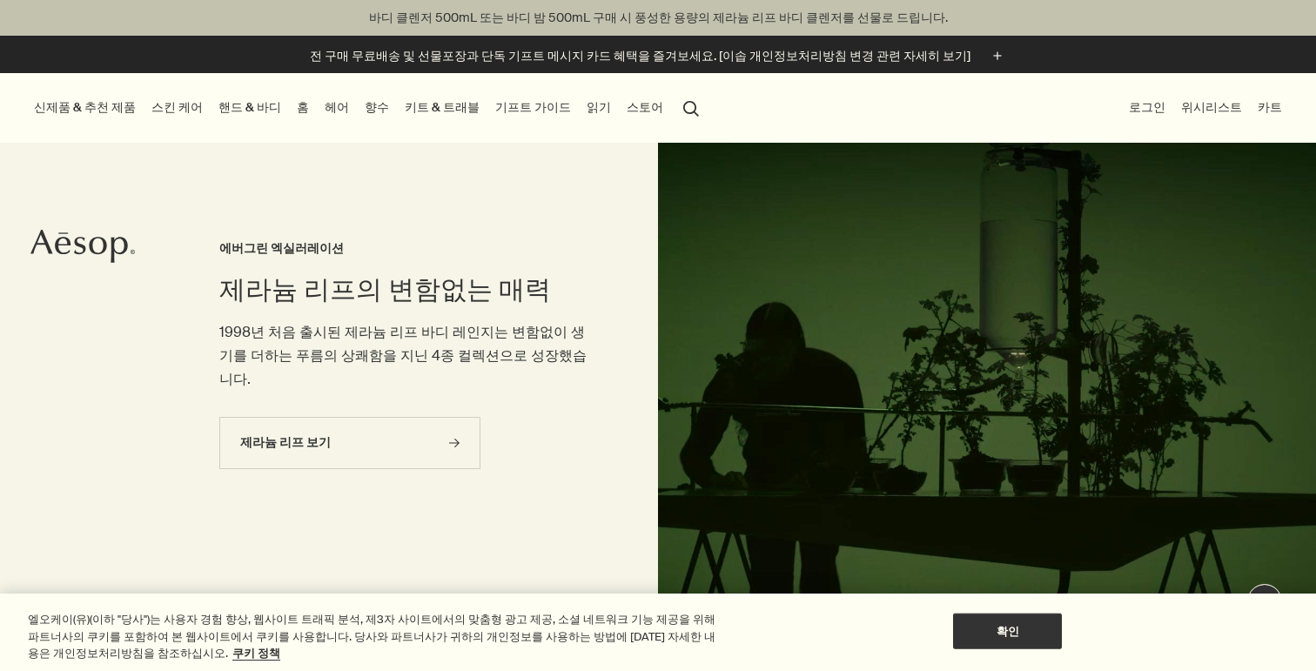
click at [361, 102] on link "향수" at bounding box center [376, 107] width 31 height 23
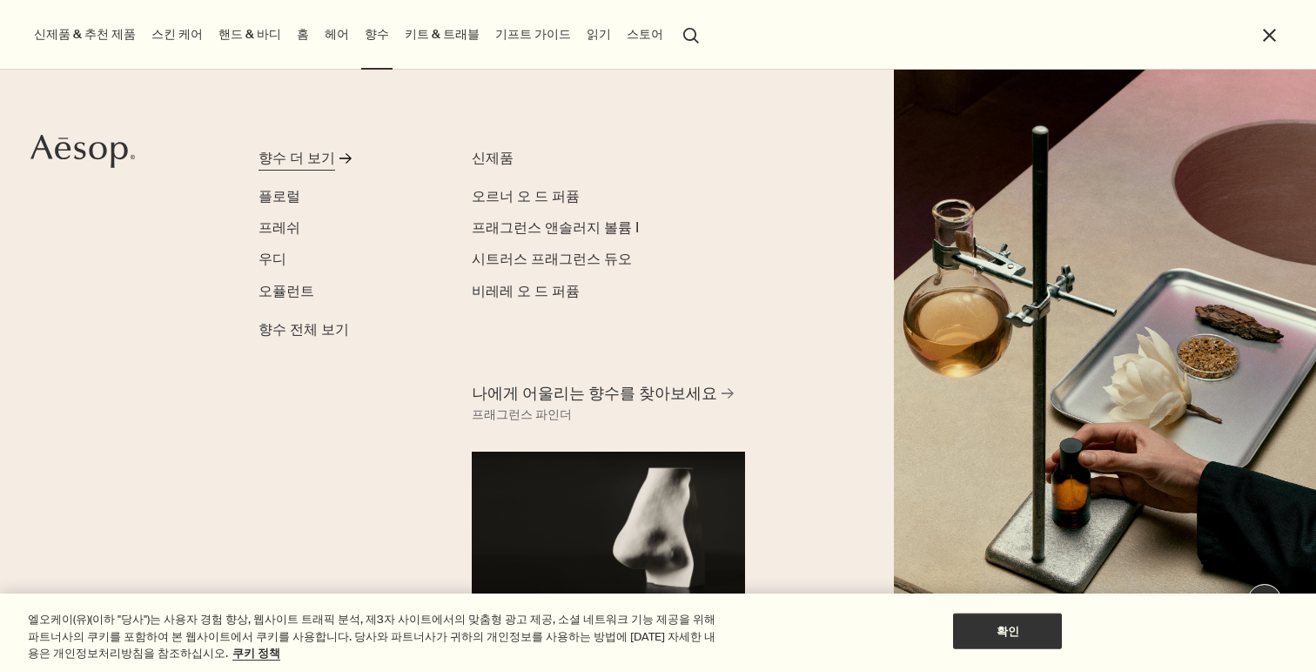
click at [315, 165] on div "향수 더 보기" at bounding box center [296, 158] width 77 height 21
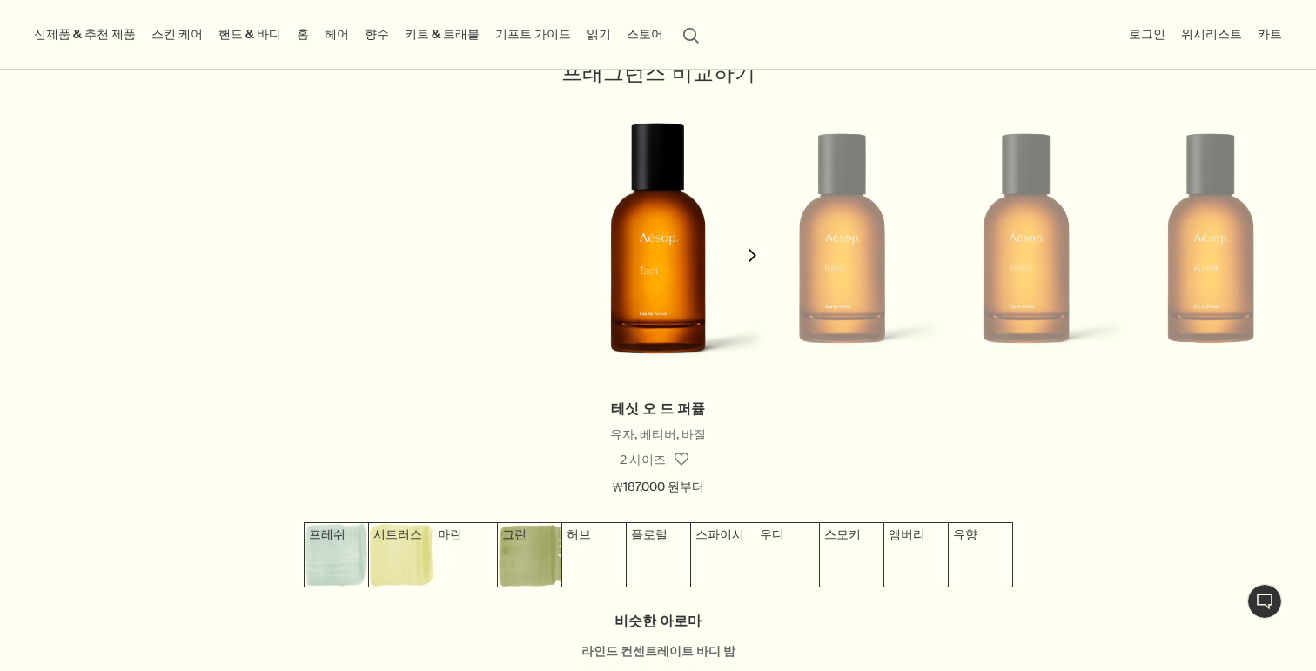
scroll to position [1598, 0]
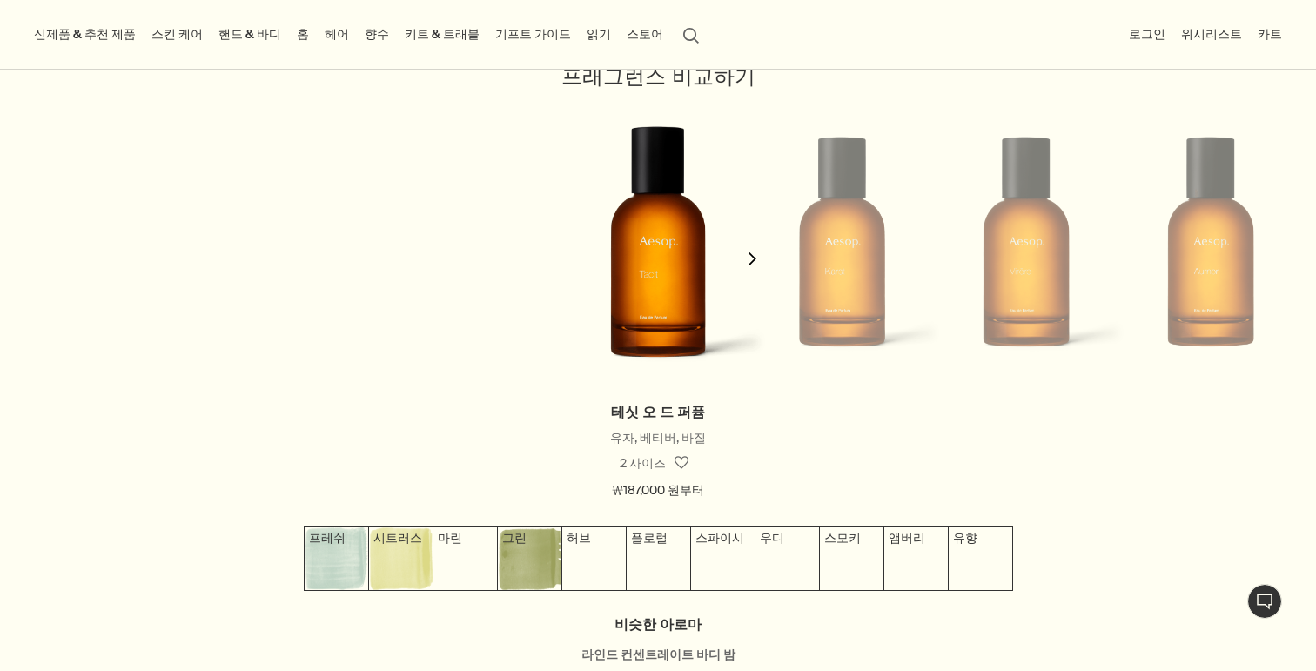
click at [749, 255] on icon "chevron" at bounding box center [752, 258] width 13 height 13
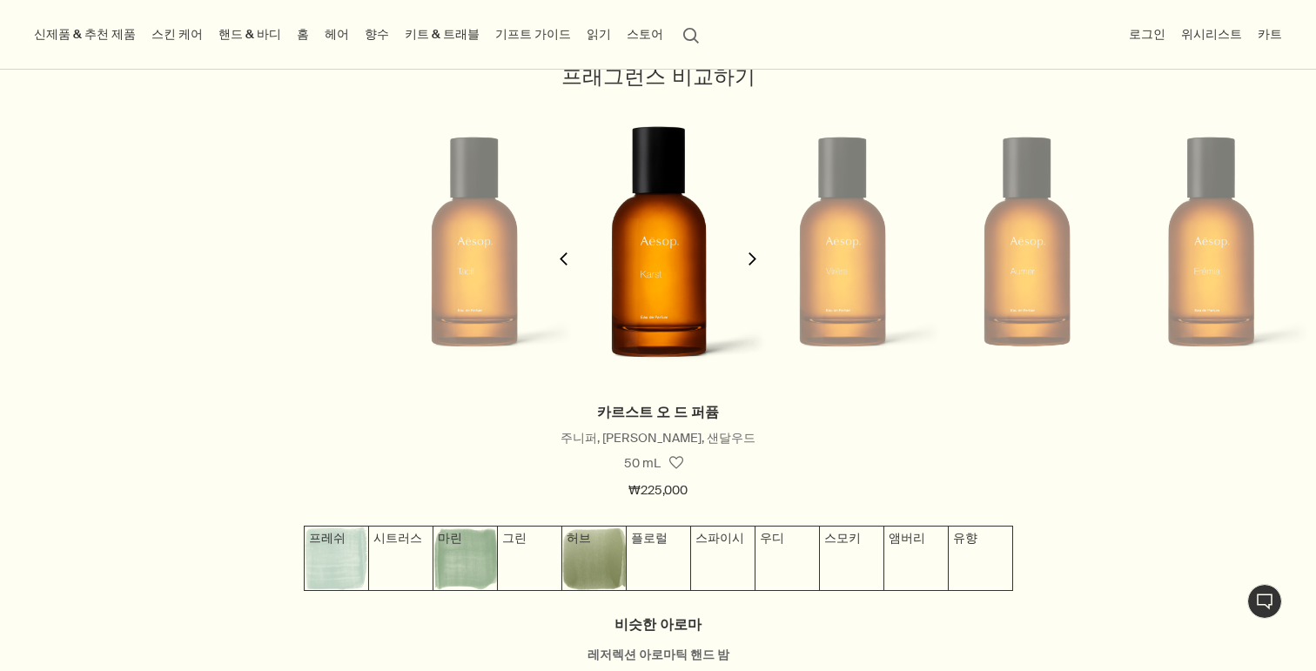
click at [749, 255] on icon "chevron" at bounding box center [752, 258] width 13 height 13
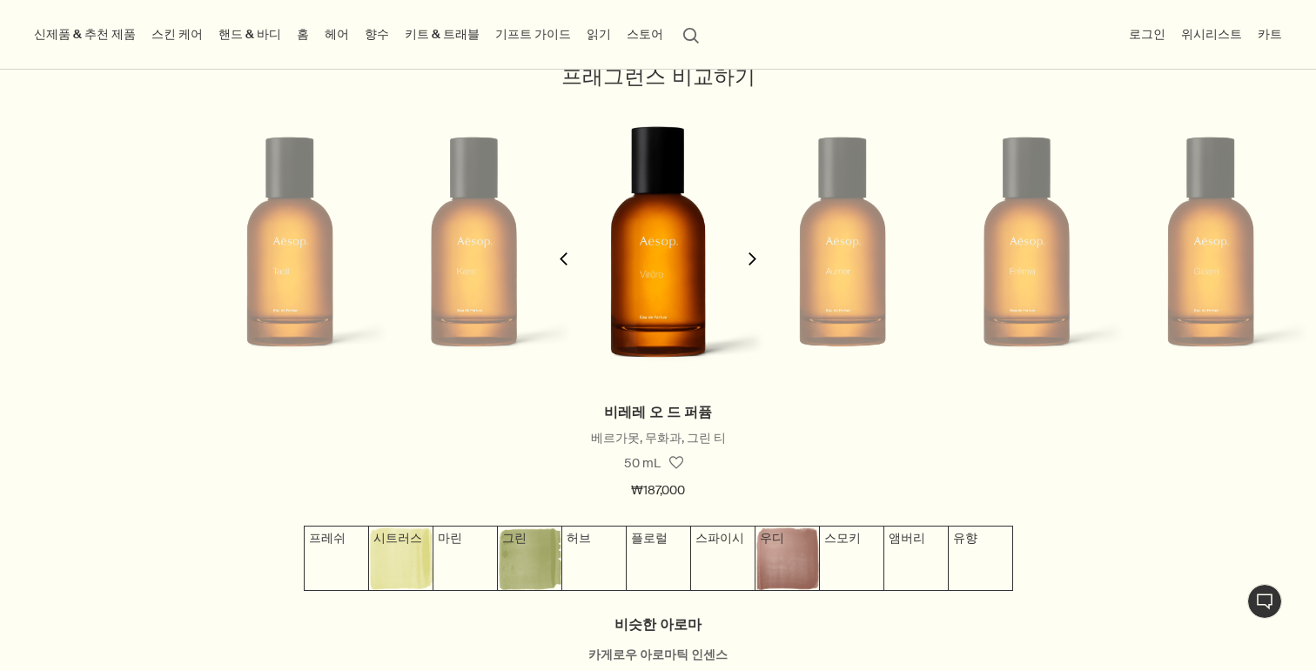
click at [749, 255] on icon "chevron" at bounding box center [752, 258] width 13 height 13
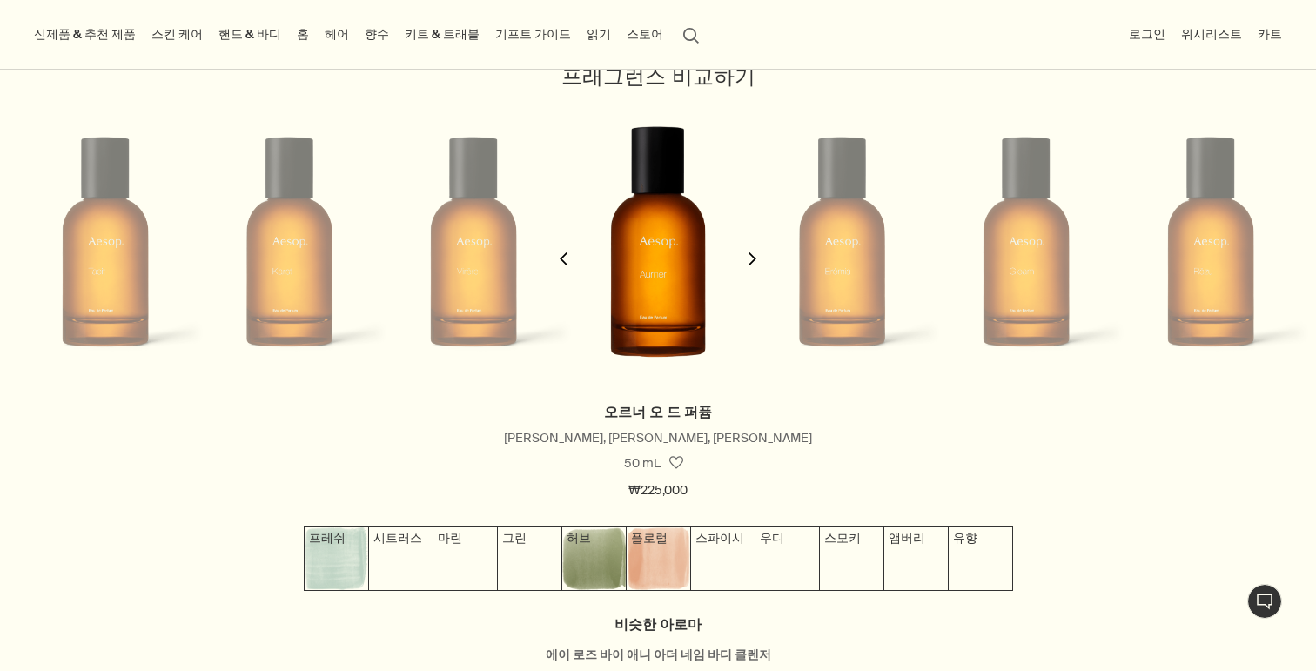
click at [749, 255] on icon "chevron" at bounding box center [752, 258] width 13 height 13
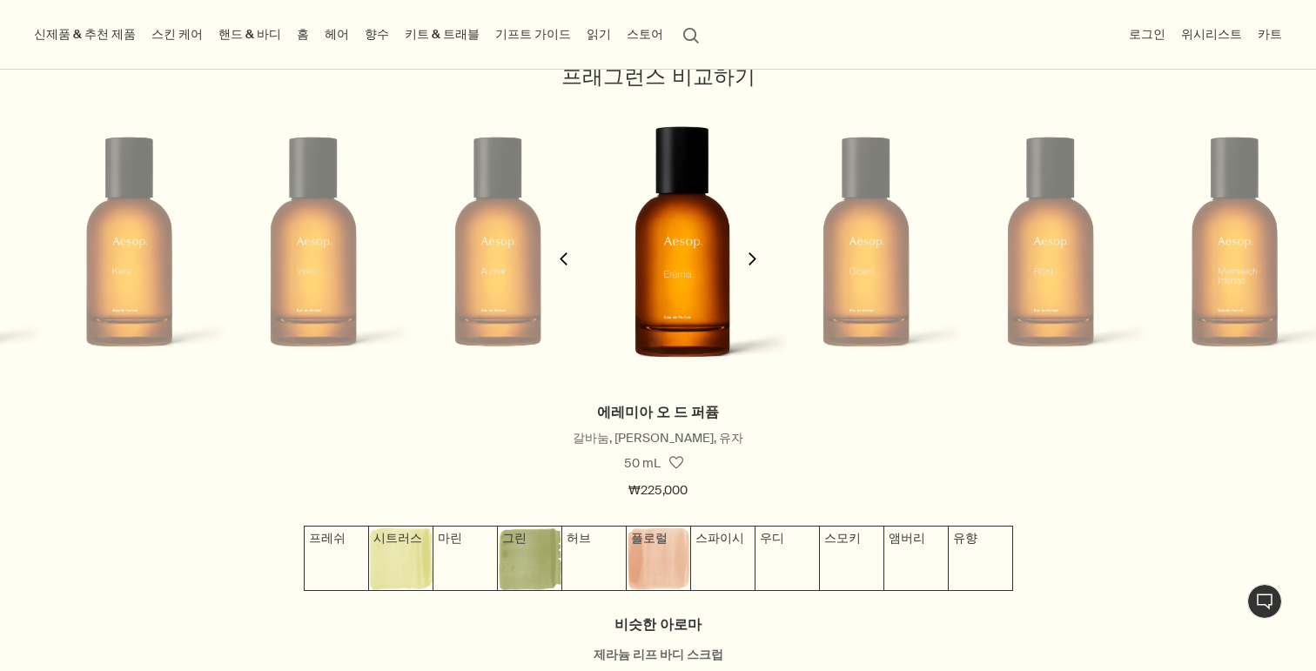
scroll to position [0, 736]
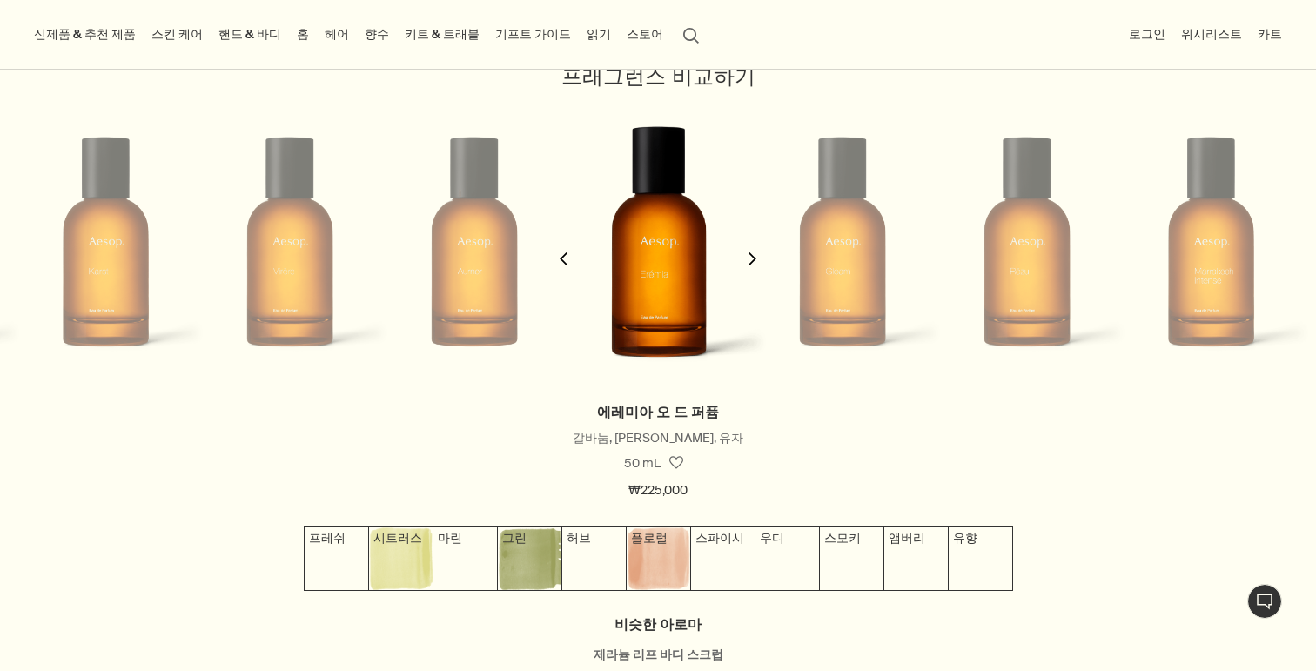
click at [749, 255] on icon "chevron" at bounding box center [752, 258] width 13 height 13
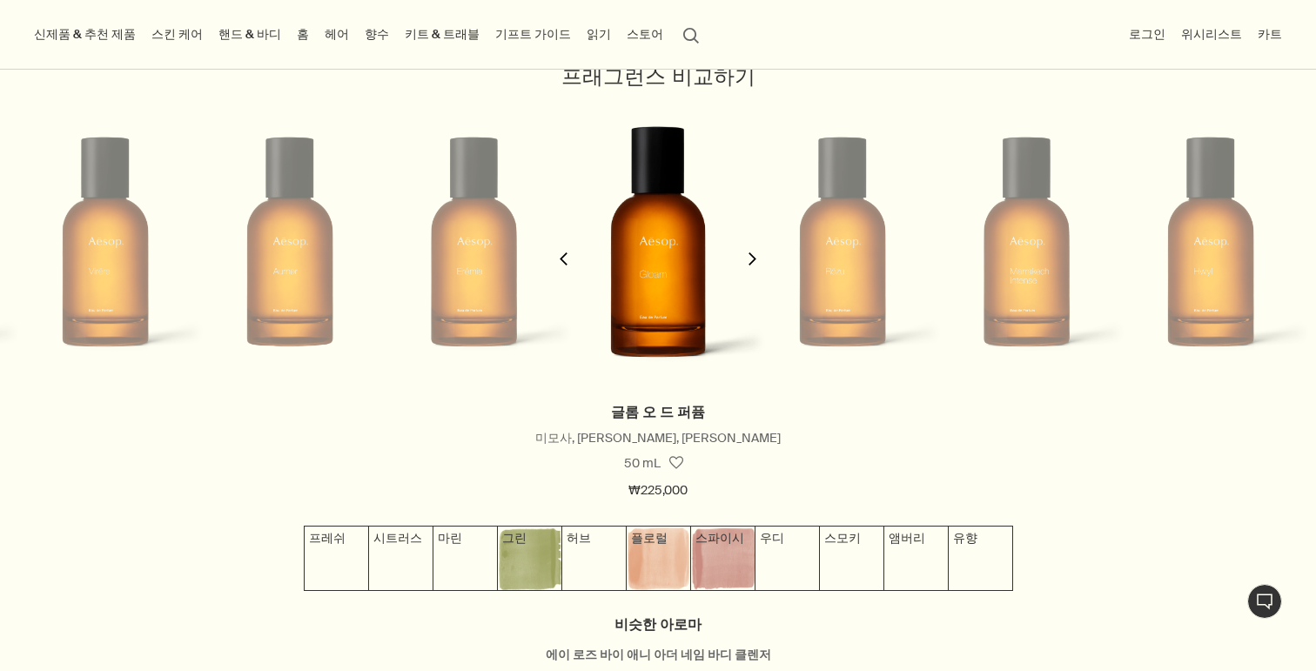
click at [749, 255] on icon "chevron" at bounding box center [752, 258] width 13 height 13
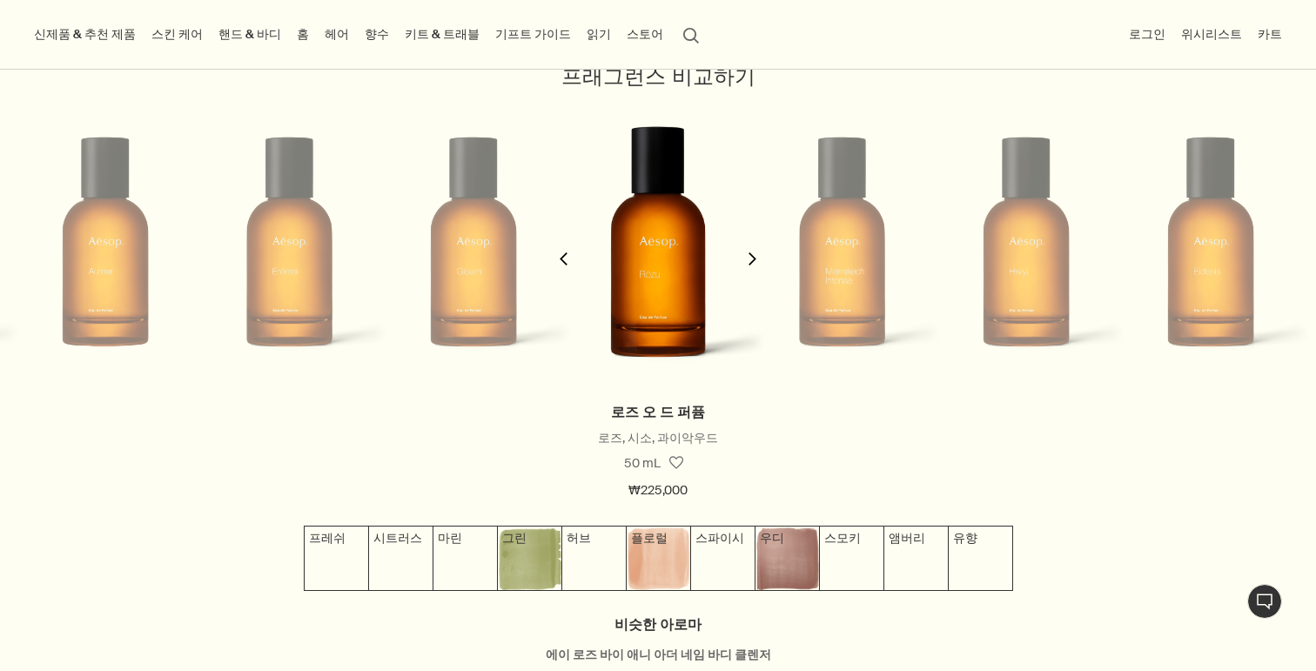
click at [749, 255] on icon "chevron" at bounding box center [752, 258] width 13 height 13
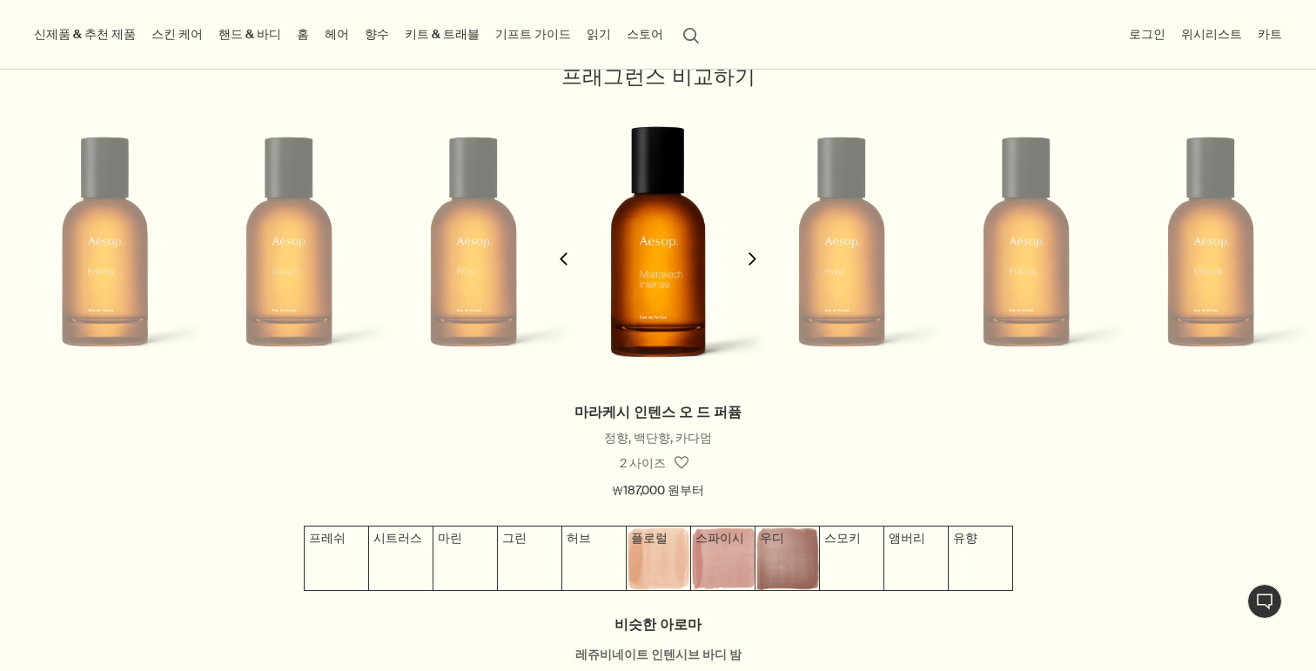
click at [749, 255] on icon "chevron" at bounding box center [752, 258] width 13 height 13
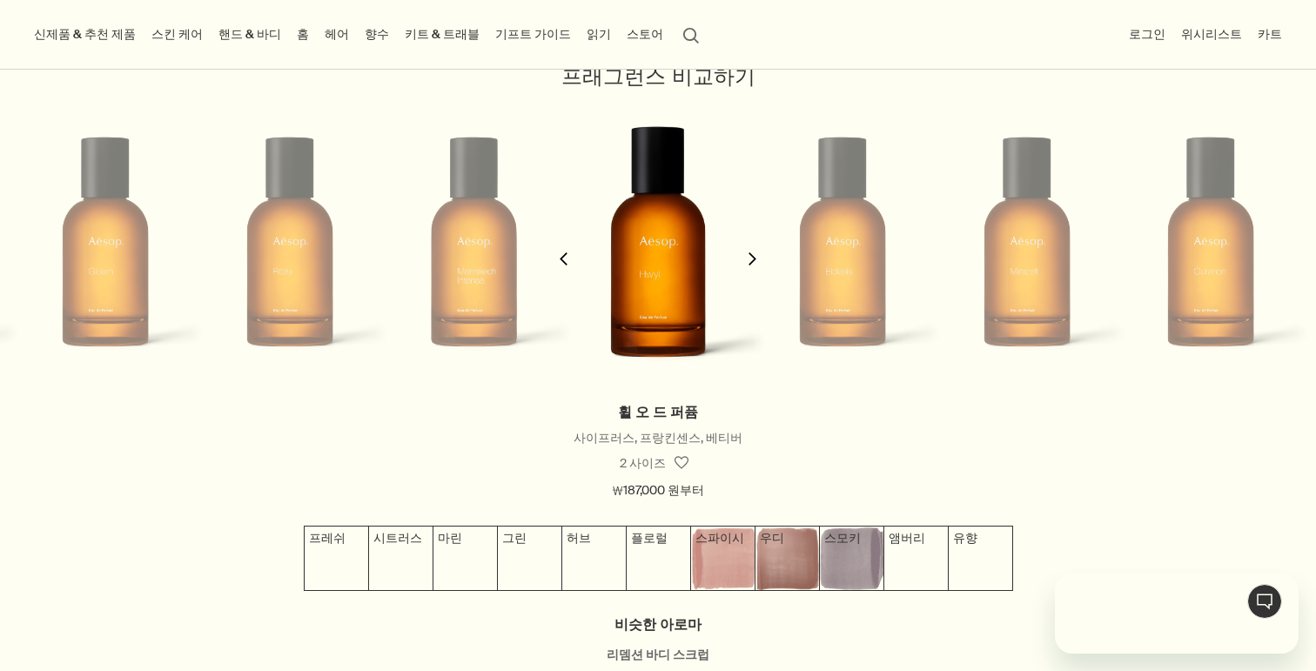
scroll to position [0, 0]
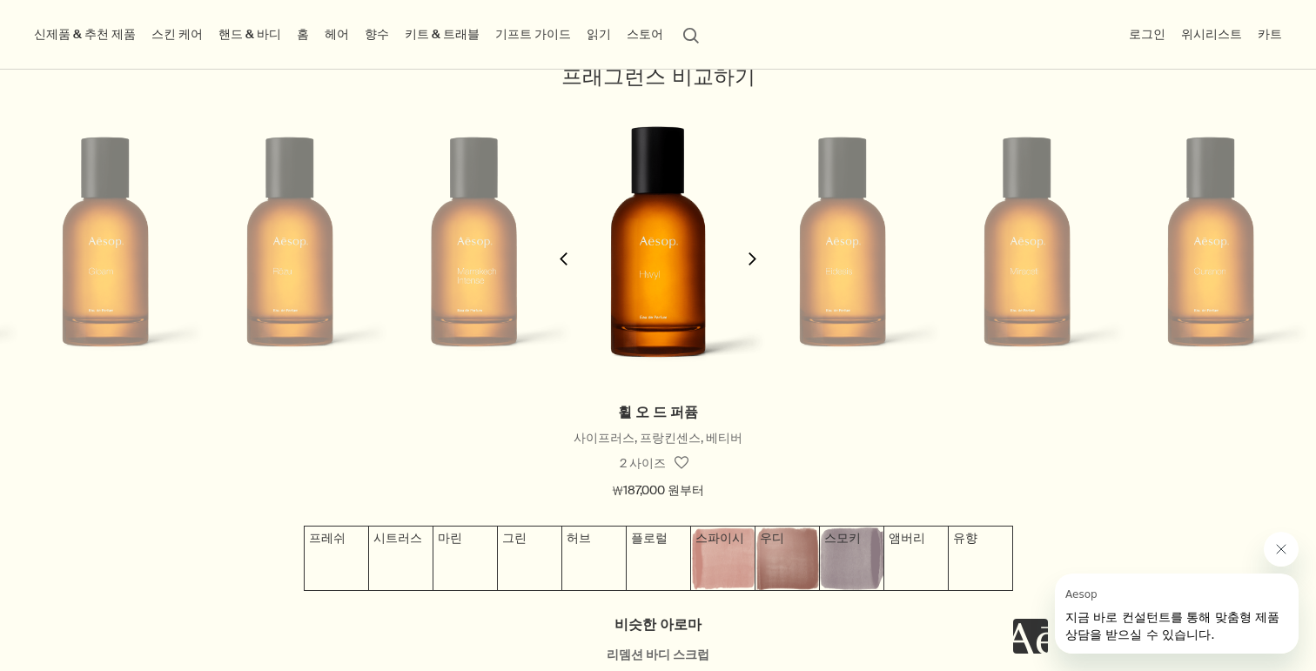
click at [829, 291] on li at bounding box center [842, 242] width 184 height 292
click at [755, 258] on icon "chevron" at bounding box center [752, 258] width 13 height 13
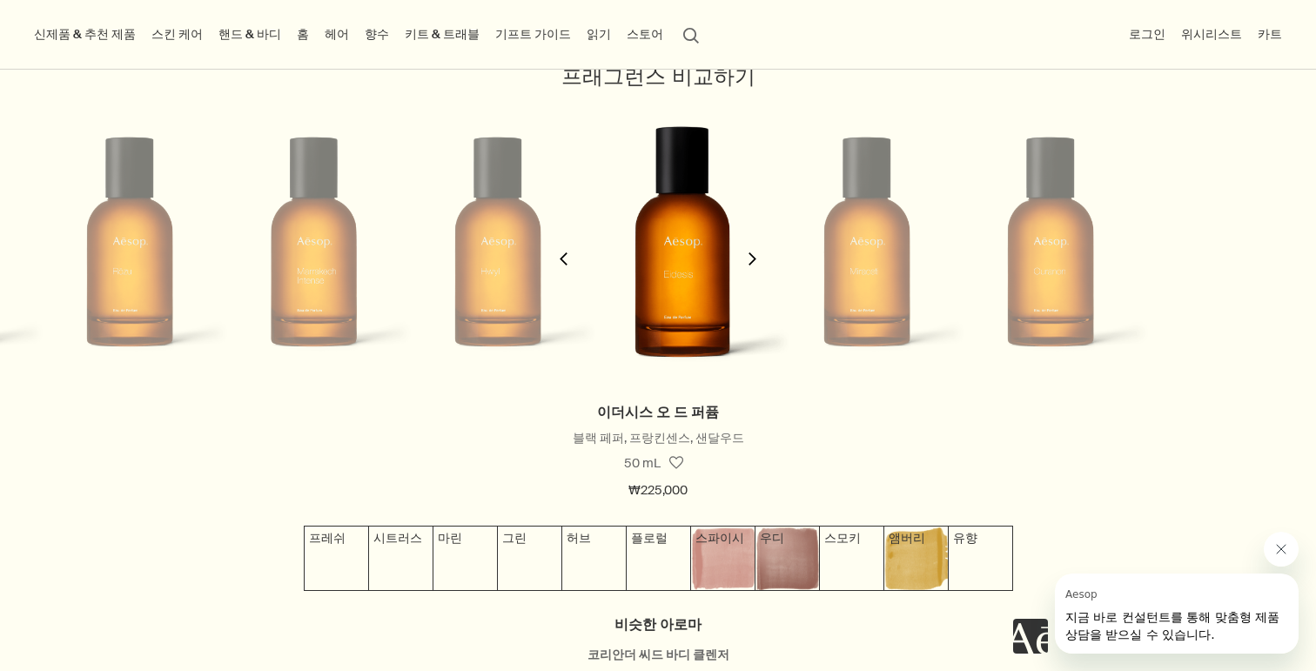
scroll to position [0, 1658]
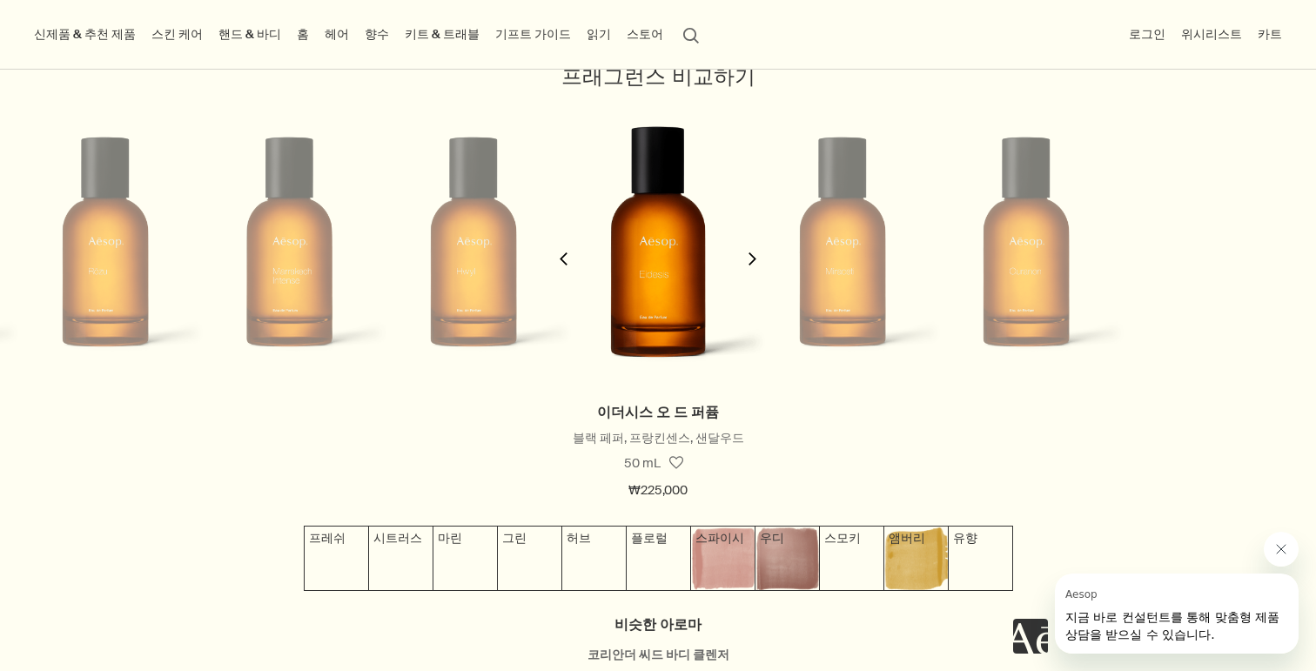
click at [752, 260] on icon "chevron" at bounding box center [752, 258] width 13 height 13
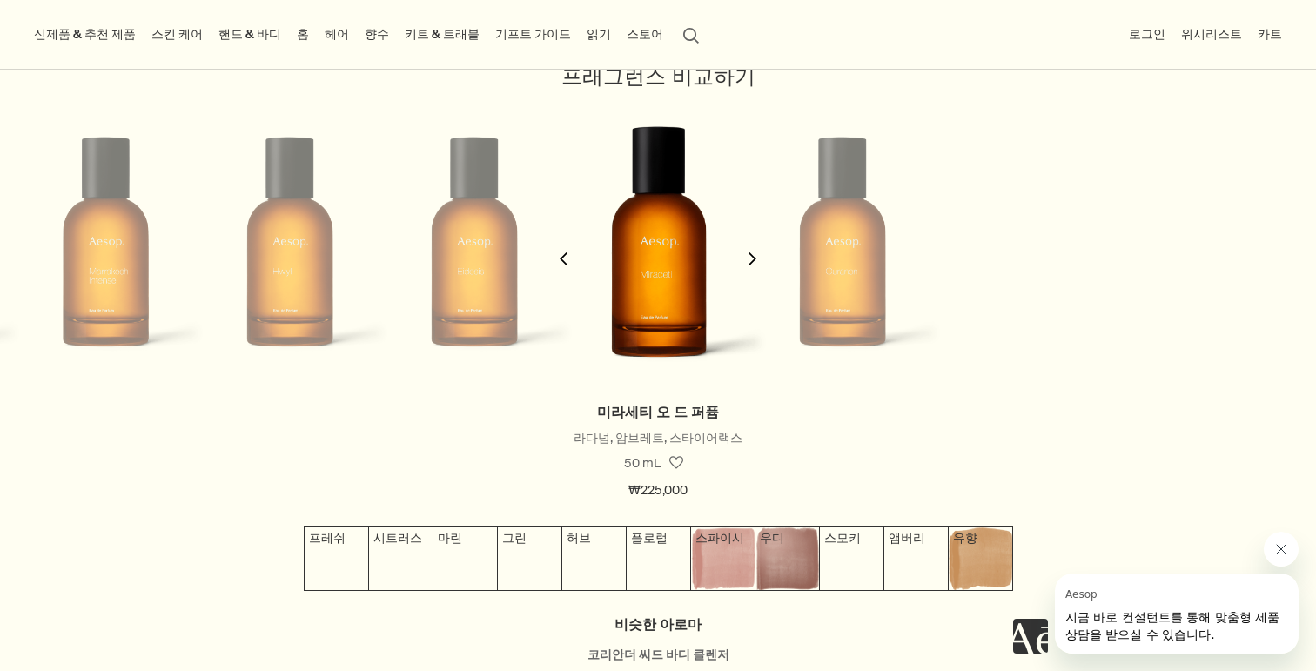
scroll to position [0, 1842]
click at [752, 260] on icon "chevron" at bounding box center [752, 258] width 13 height 13
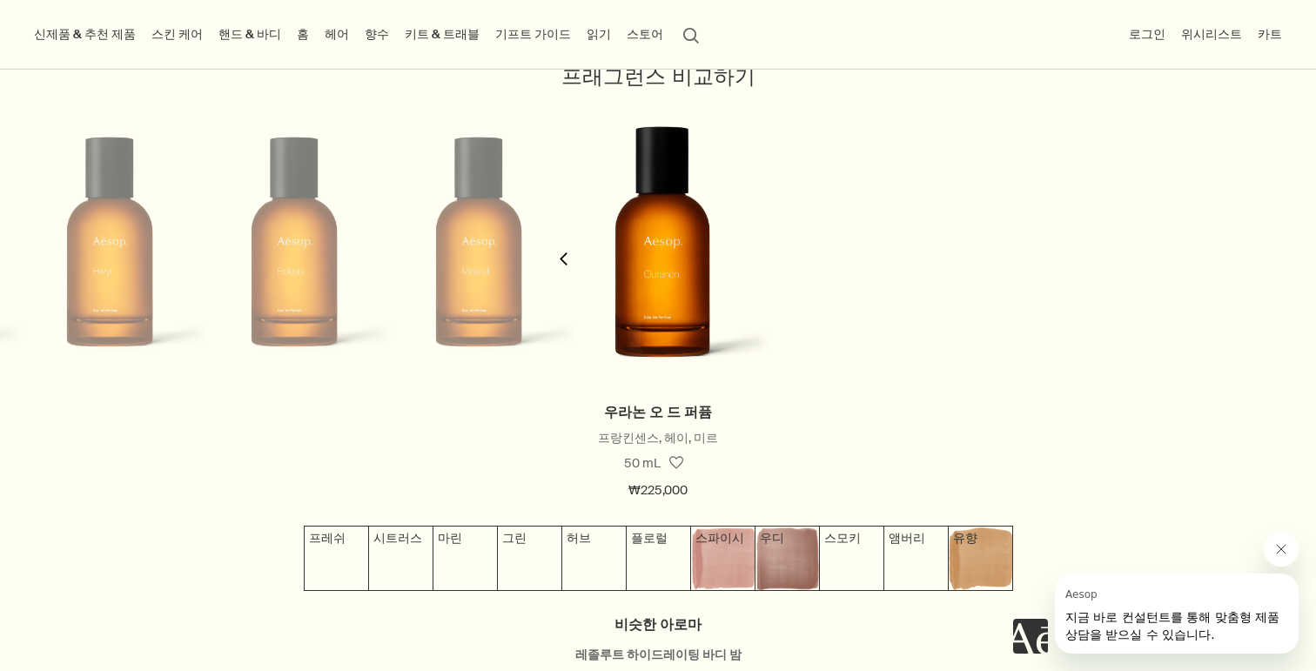
scroll to position [0, 2026]
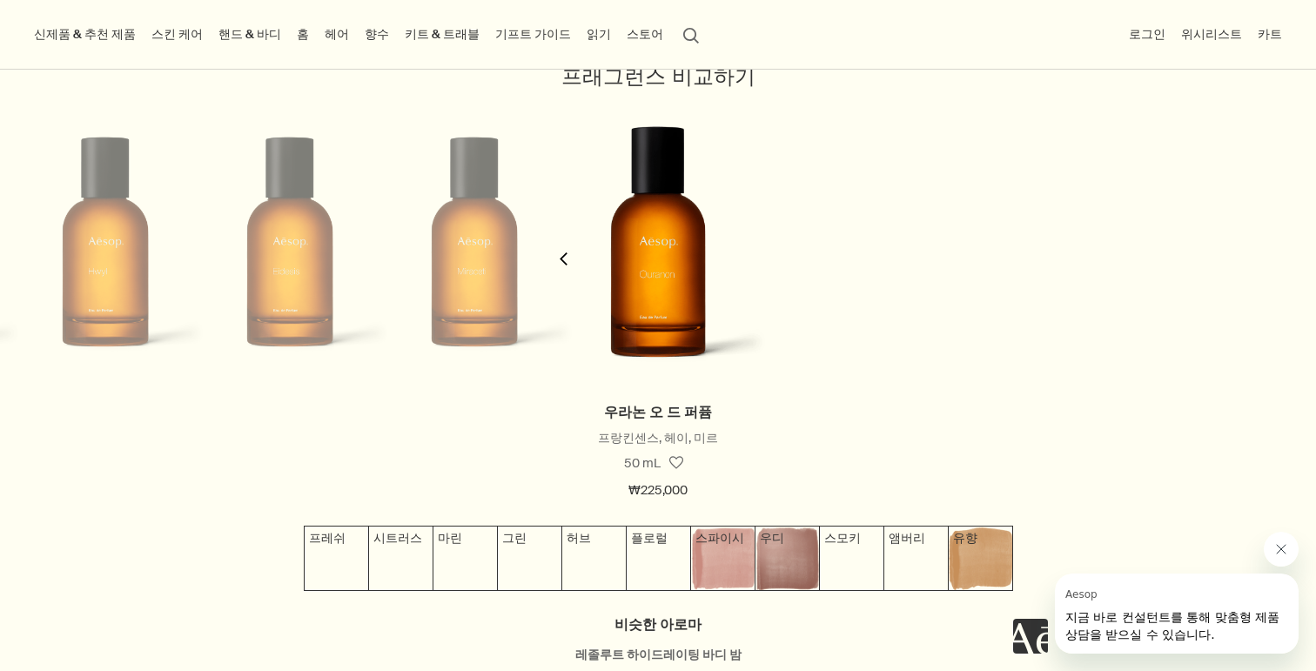
click at [562, 269] on button "chevron" at bounding box center [563, 248] width 35 height 305
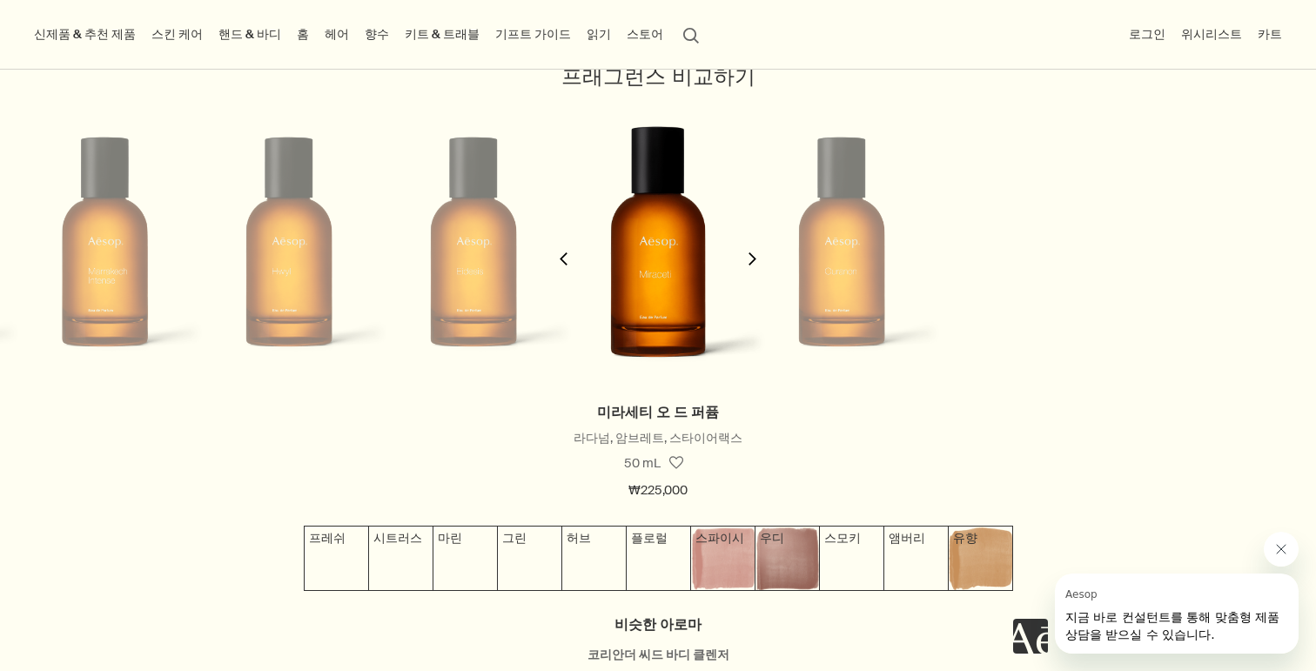
click at [562, 269] on button "chevron" at bounding box center [563, 248] width 35 height 305
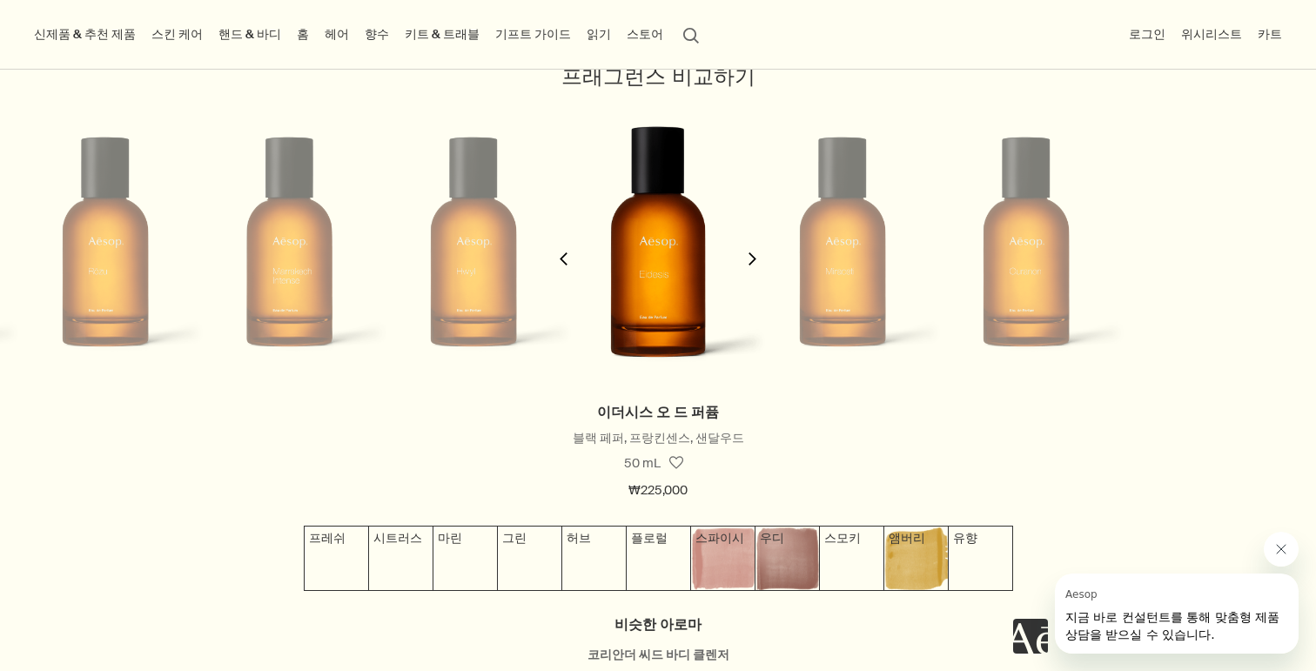
click at [562, 269] on button "chevron" at bounding box center [563, 248] width 35 height 305
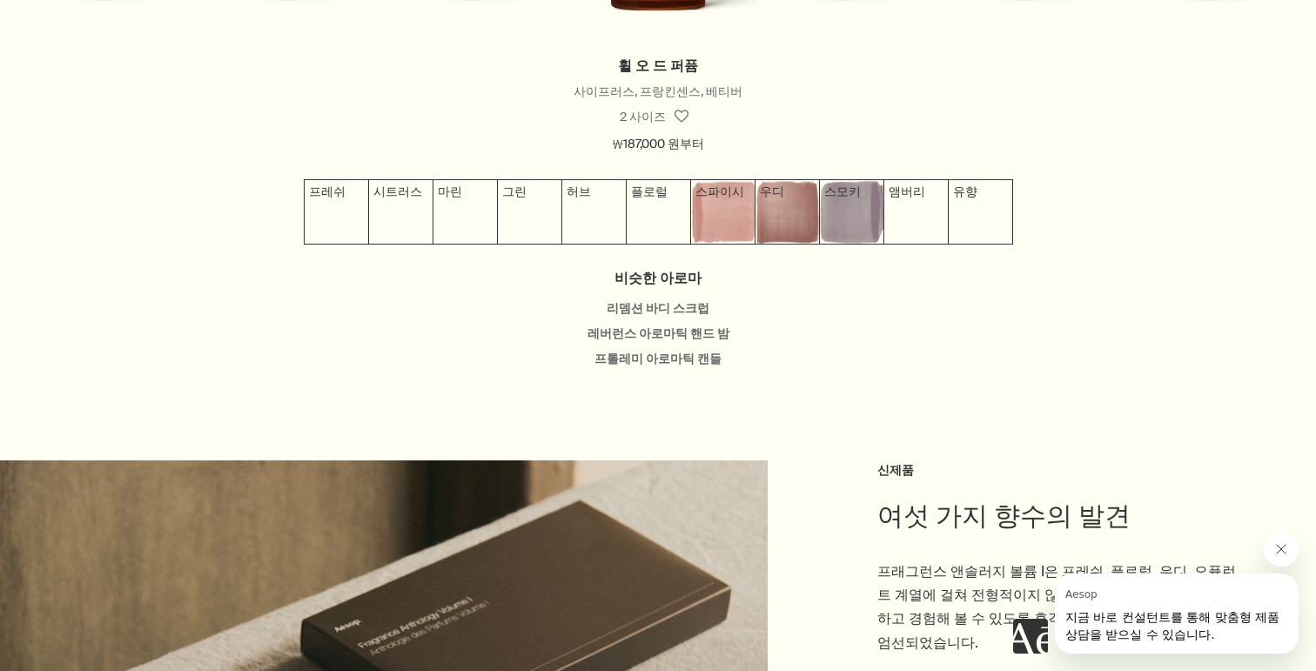
scroll to position [1955, 0]
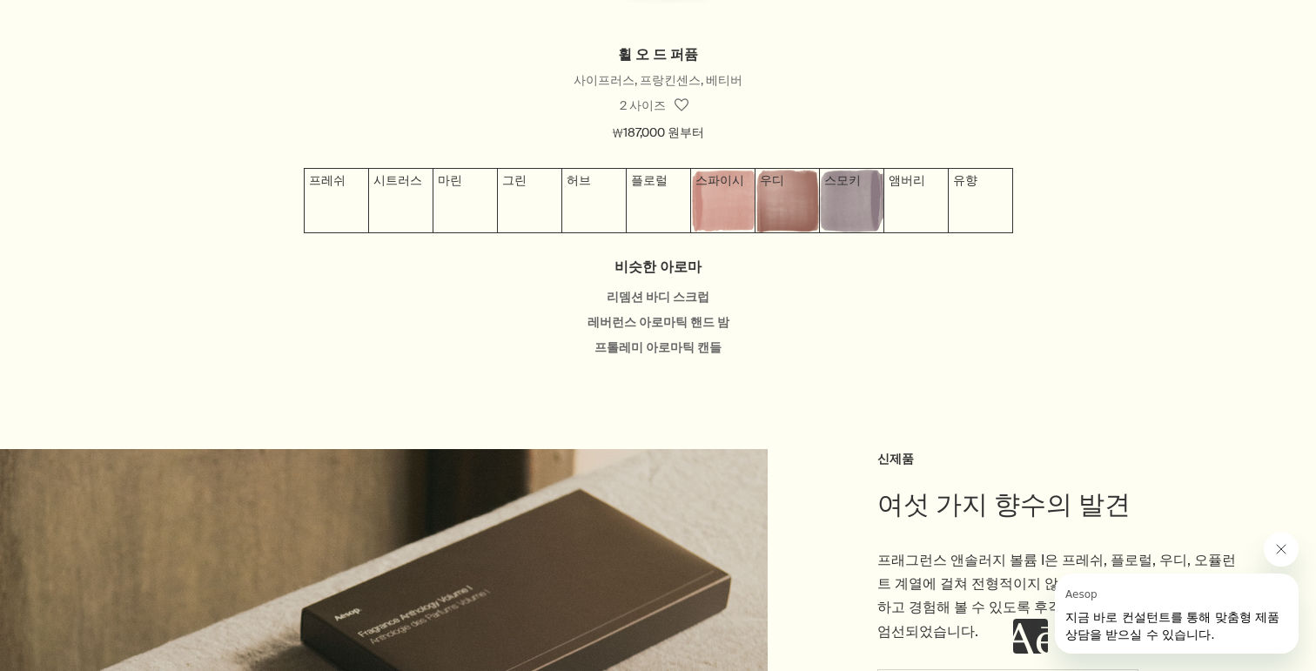
click at [674, 266] on h4 "비슷한 아로마" at bounding box center [657, 266] width 1281 height 23
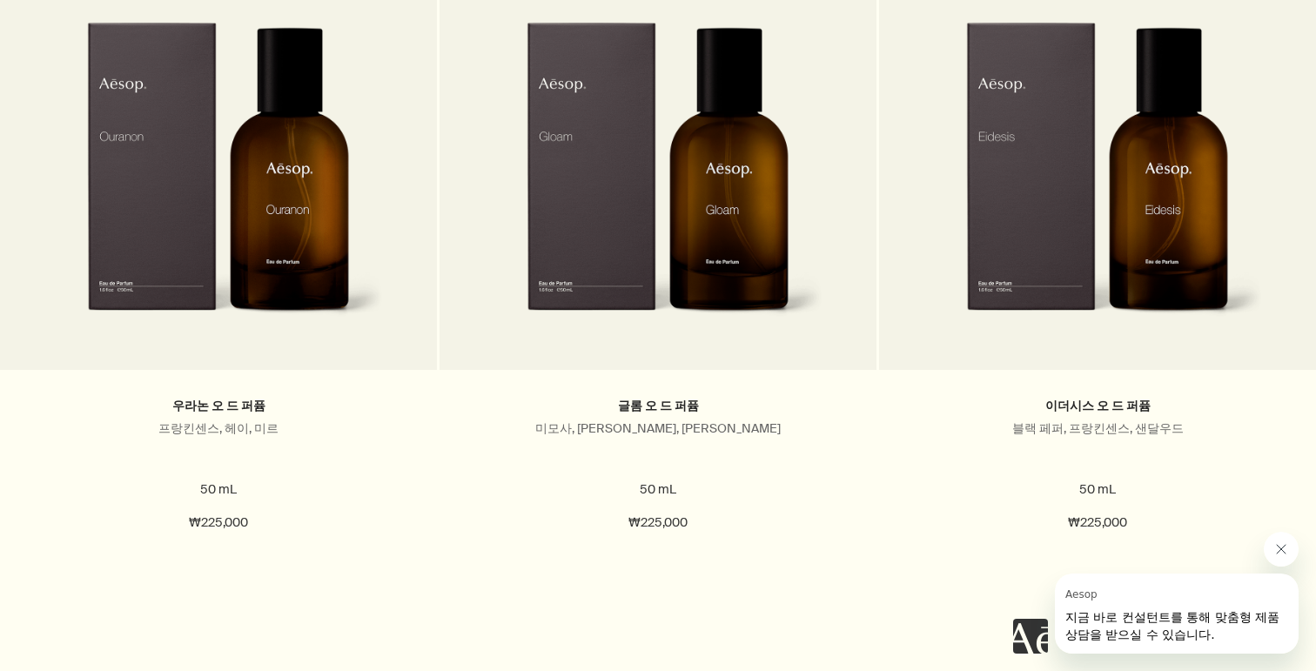
scroll to position [3292, 0]
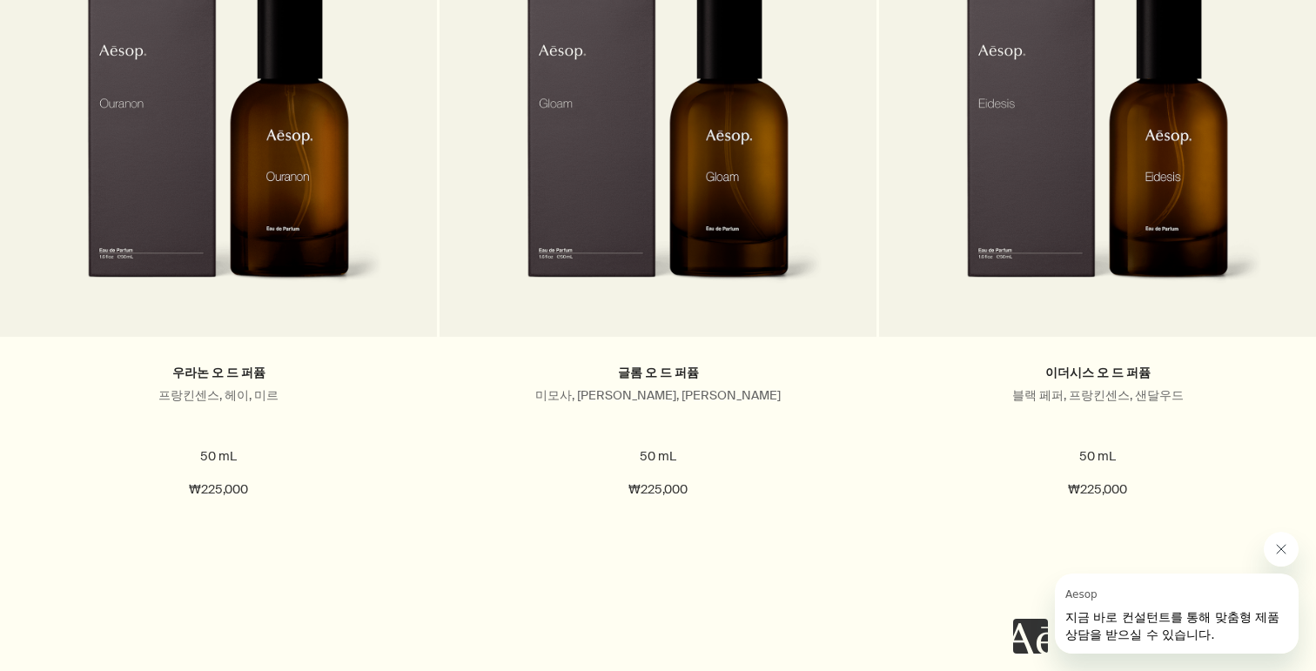
click at [1281, 550] on icon "Aesop의 메시지 닫기" at bounding box center [1281, 549] width 14 height 14
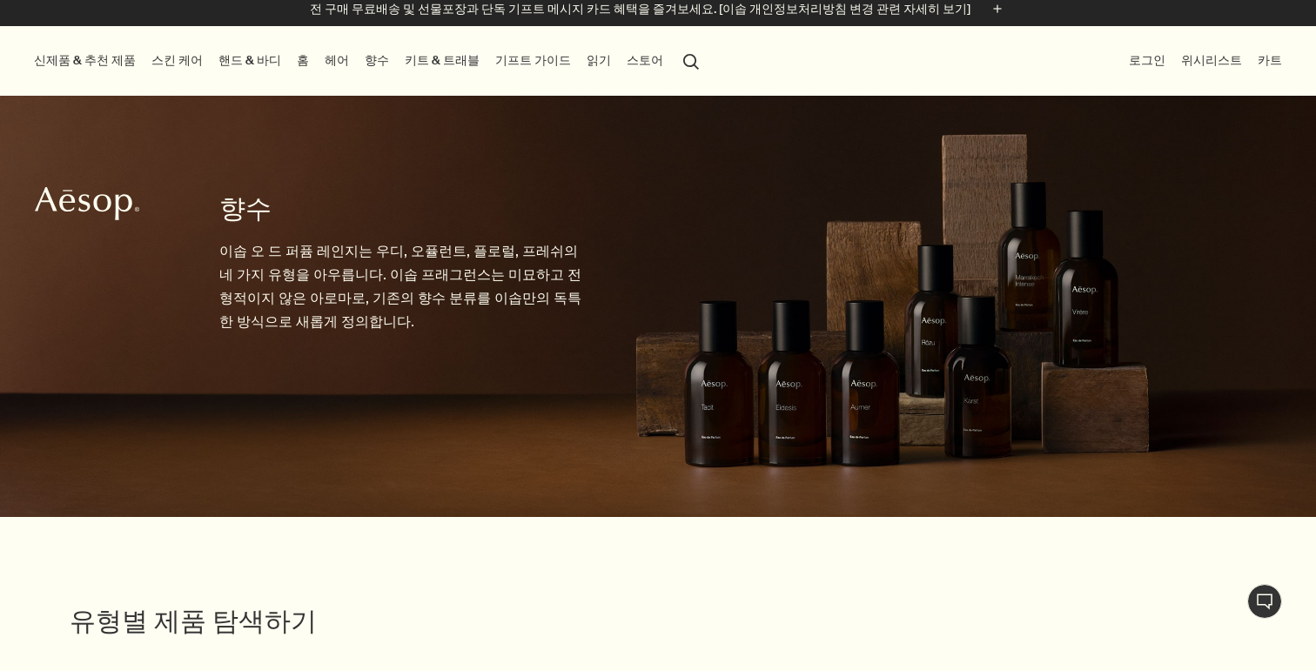
scroll to position [0, 0]
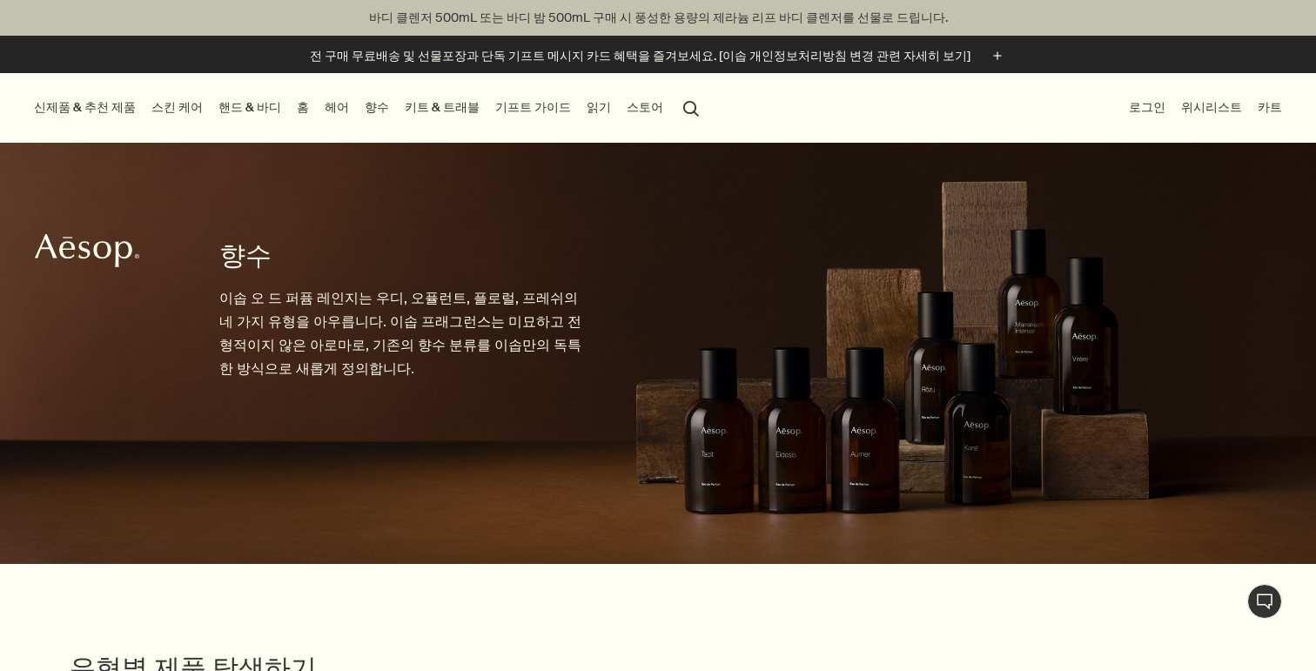
click at [215, 103] on link "핸드 & 바디" at bounding box center [250, 107] width 70 height 23
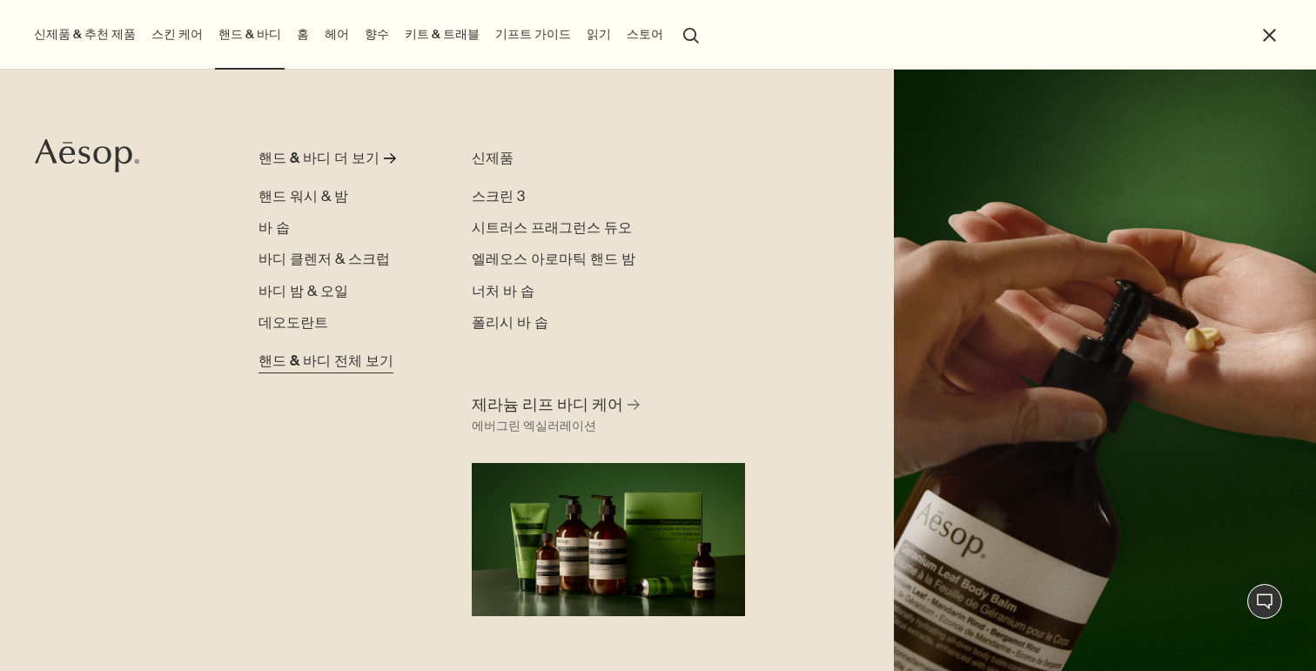
click at [306, 363] on span "핸드 & 바디 전체 보기" at bounding box center [325, 361] width 135 height 21
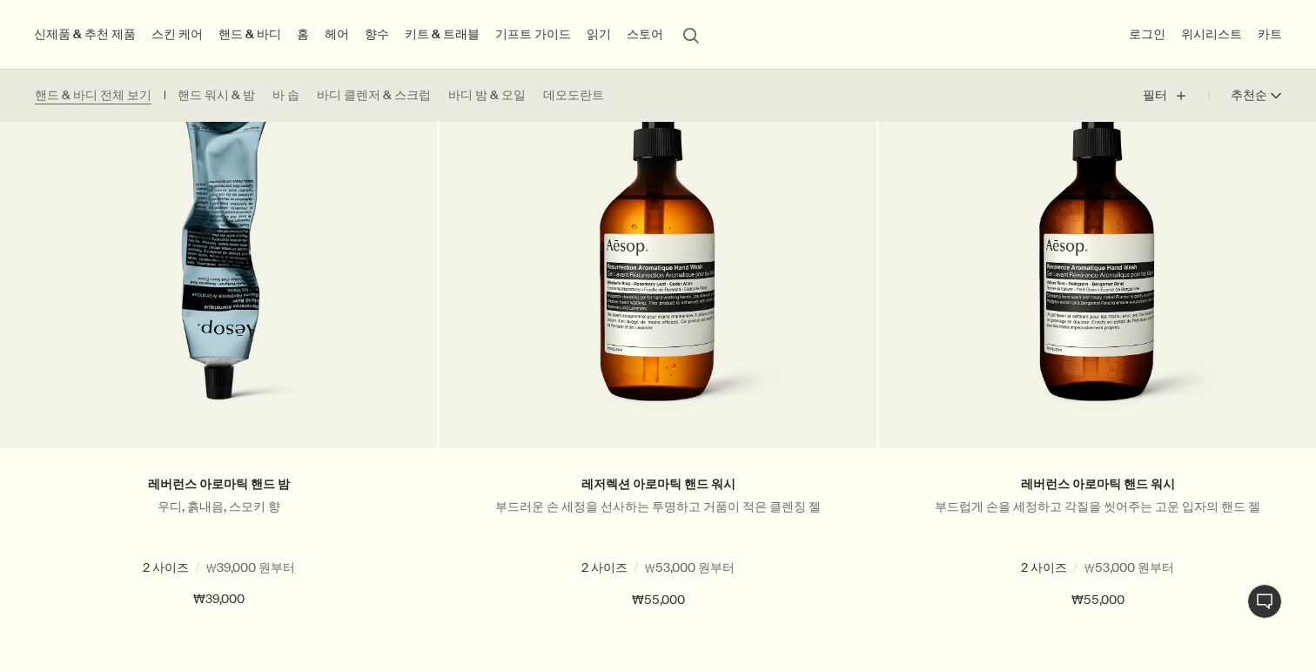
scroll to position [3088, 0]
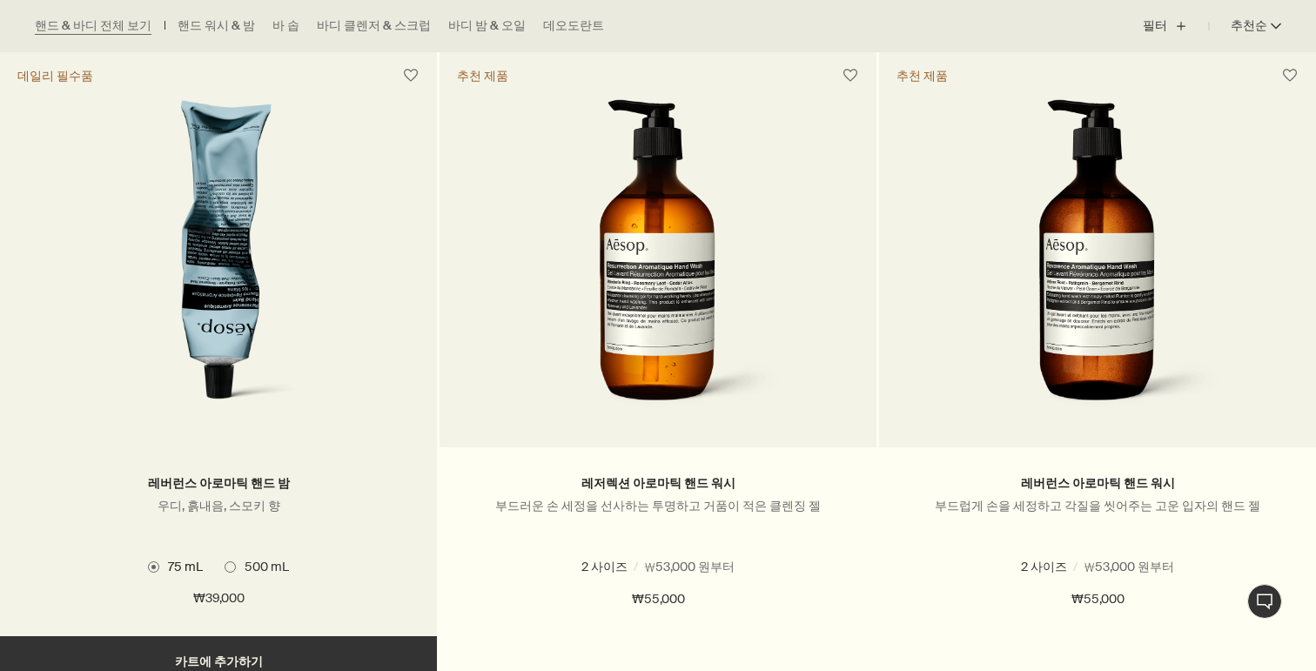
click at [345, 489] on h2 "레버런스 아로마틱 핸드 밤" at bounding box center [218, 483] width 385 height 21
click at [276, 484] on link "레버런스 아로마틱 핸드 밤" at bounding box center [219, 483] width 142 height 17
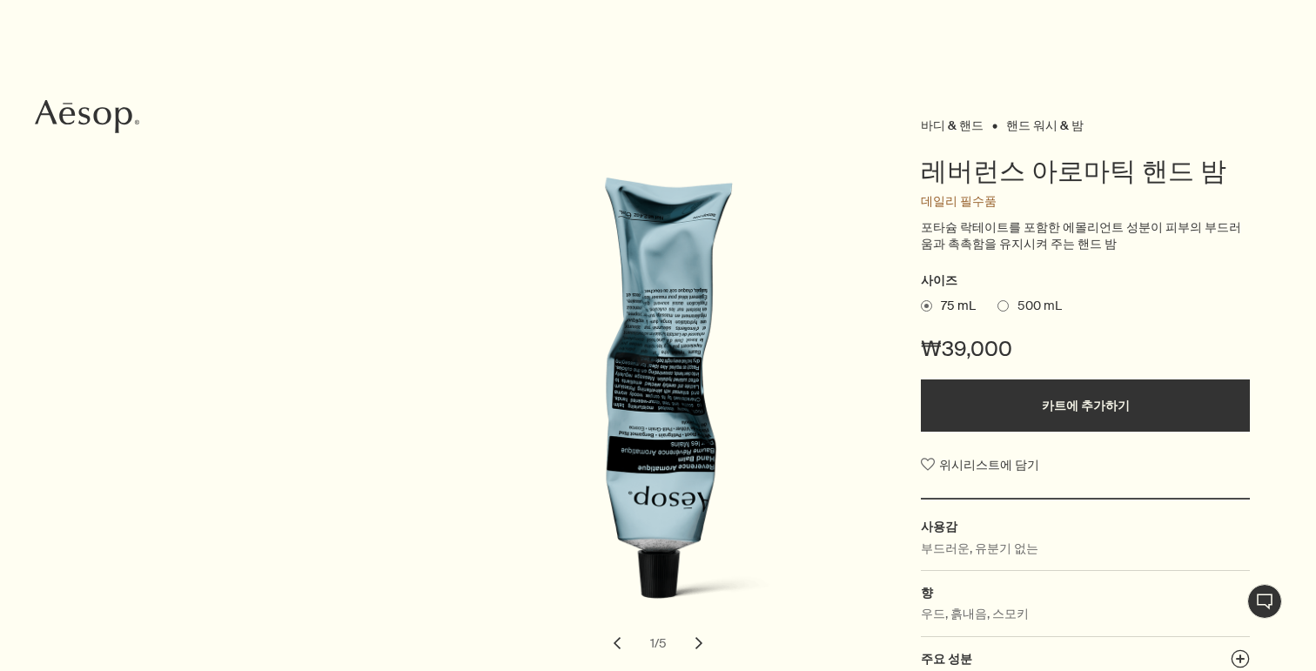
scroll to position [208, 0]
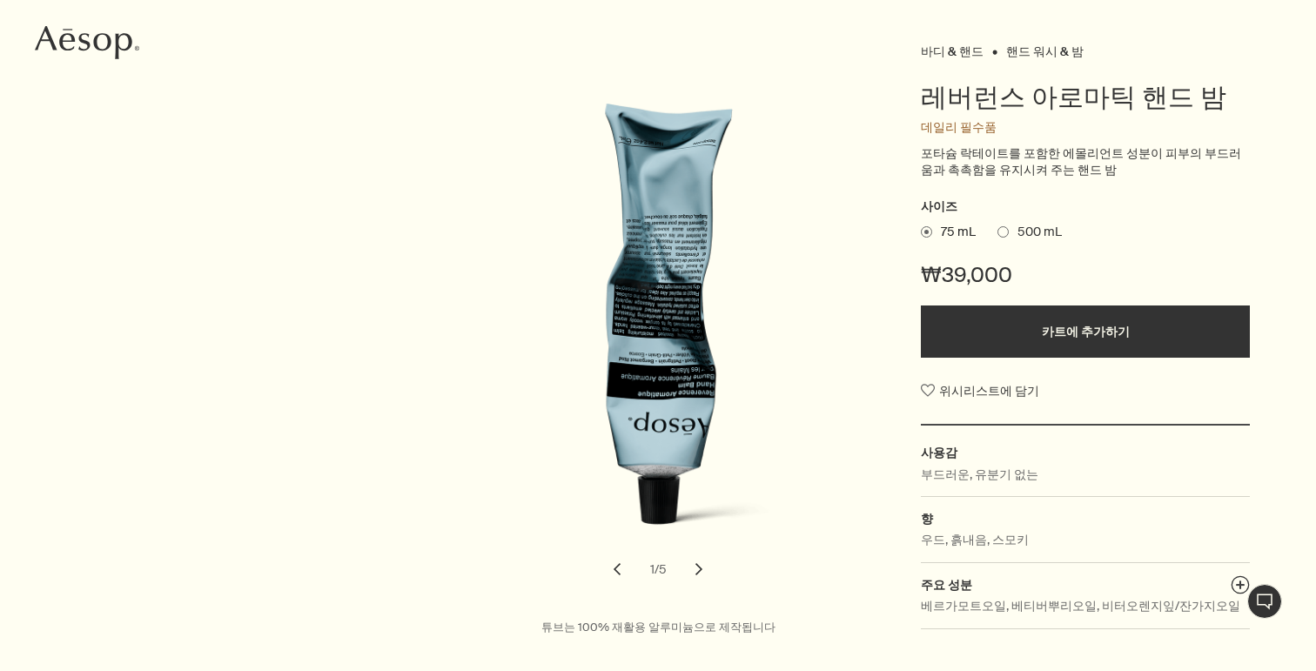
click at [701, 570] on button "chevron" at bounding box center [699, 569] width 38 height 38
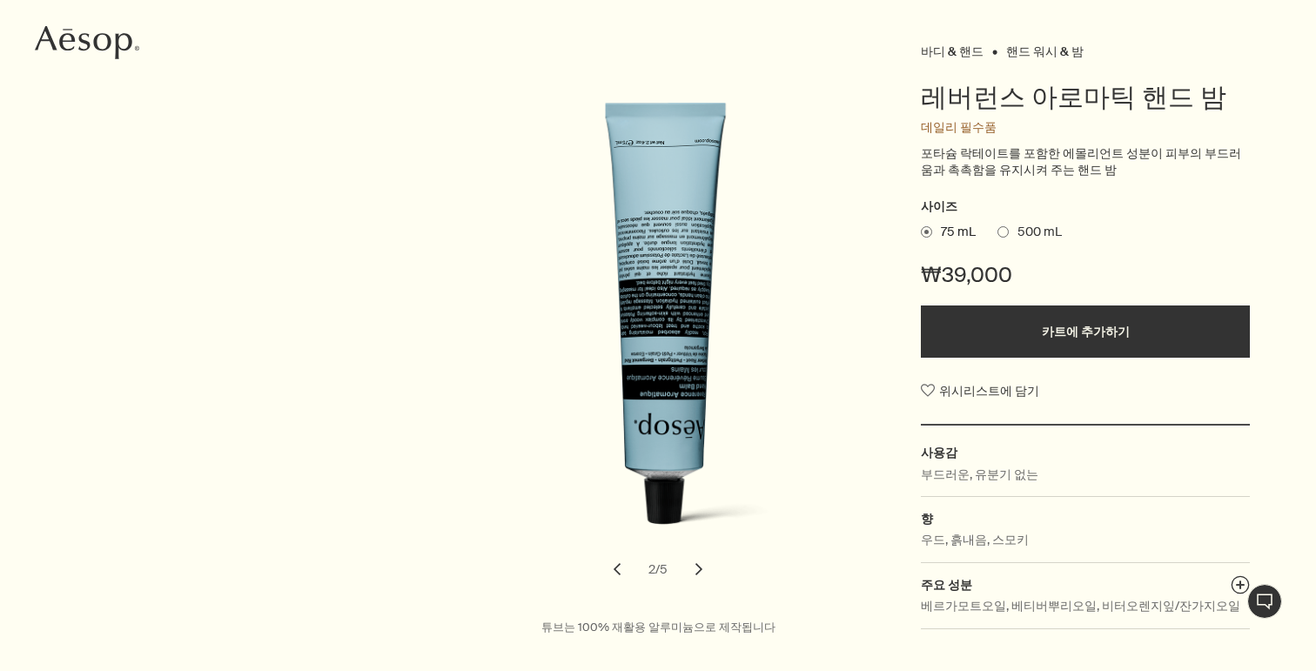
click at [701, 570] on button "chevron" at bounding box center [699, 569] width 38 height 38
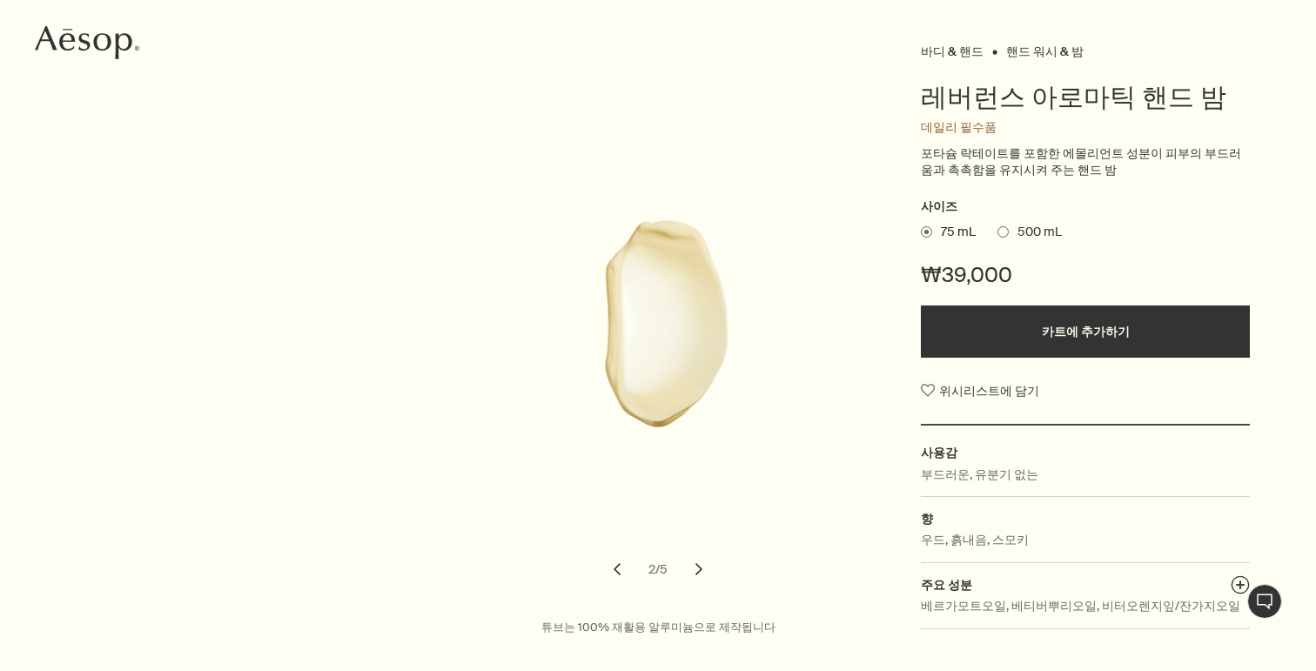
click at [701, 570] on button "chevron" at bounding box center [699, 569] width 38 height 38
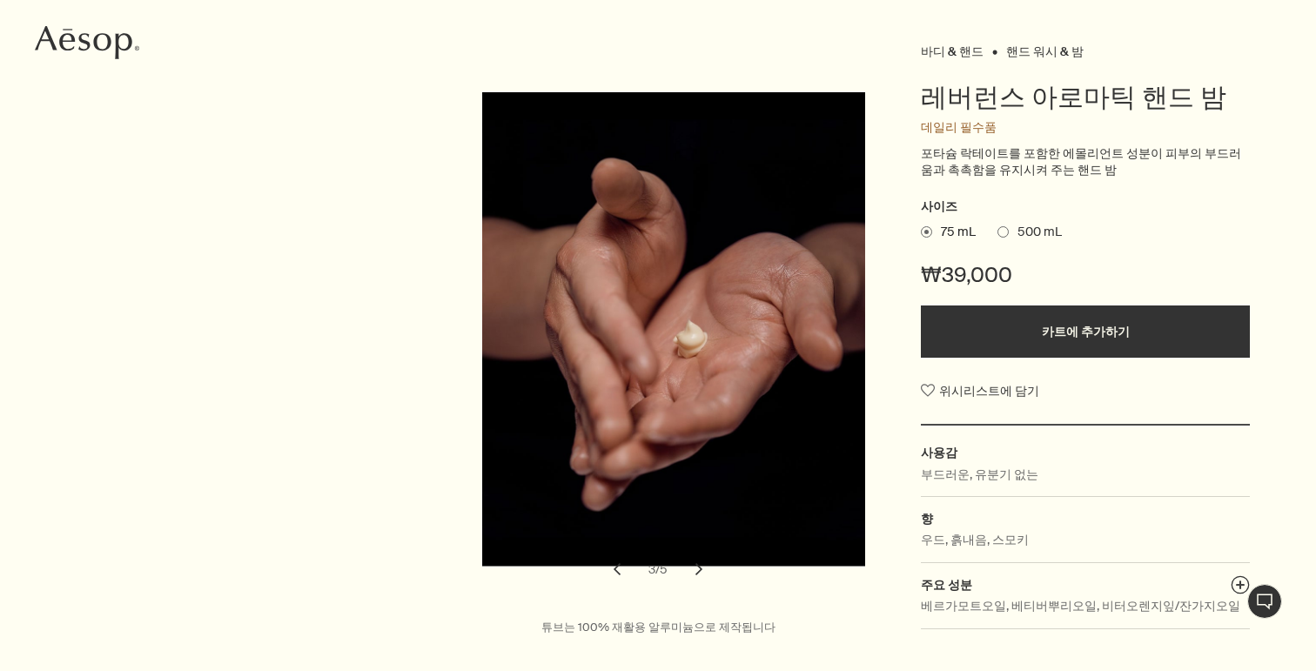
click at [701, 570] on button "chevron" at bounding box center [699, 569] width 38 height 38
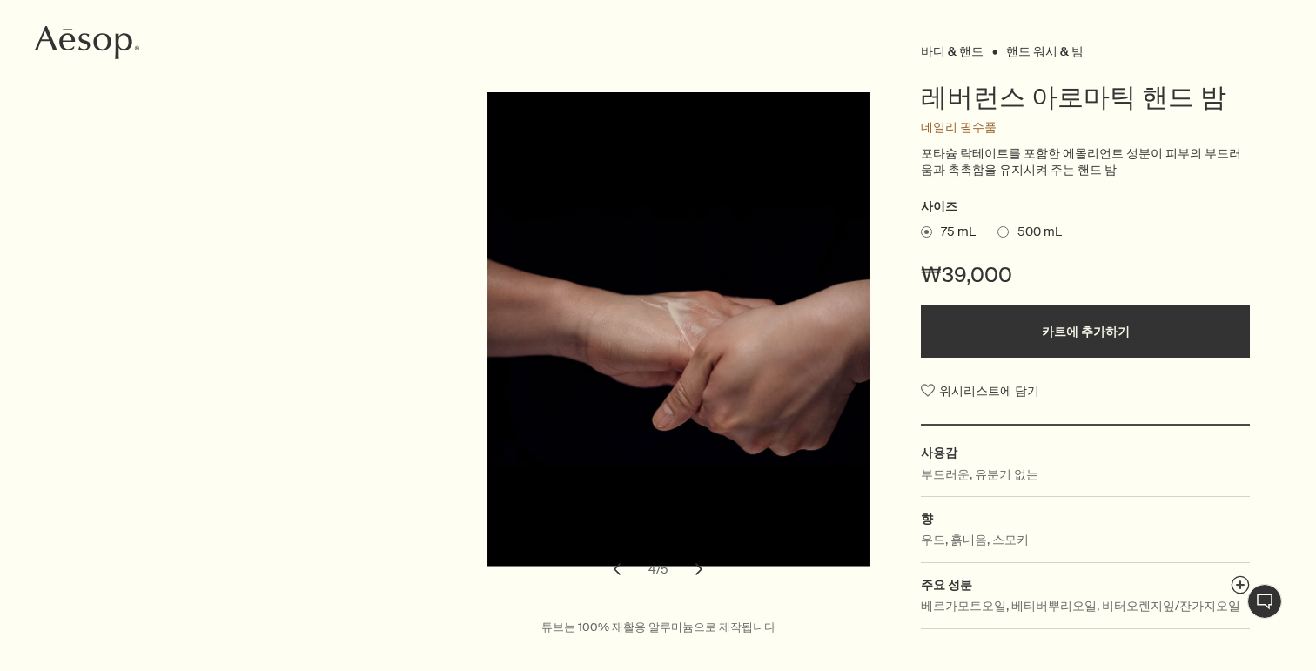
click at [701, 570] on button "chevron" at bounding box center [699, 569] width 38 height 38
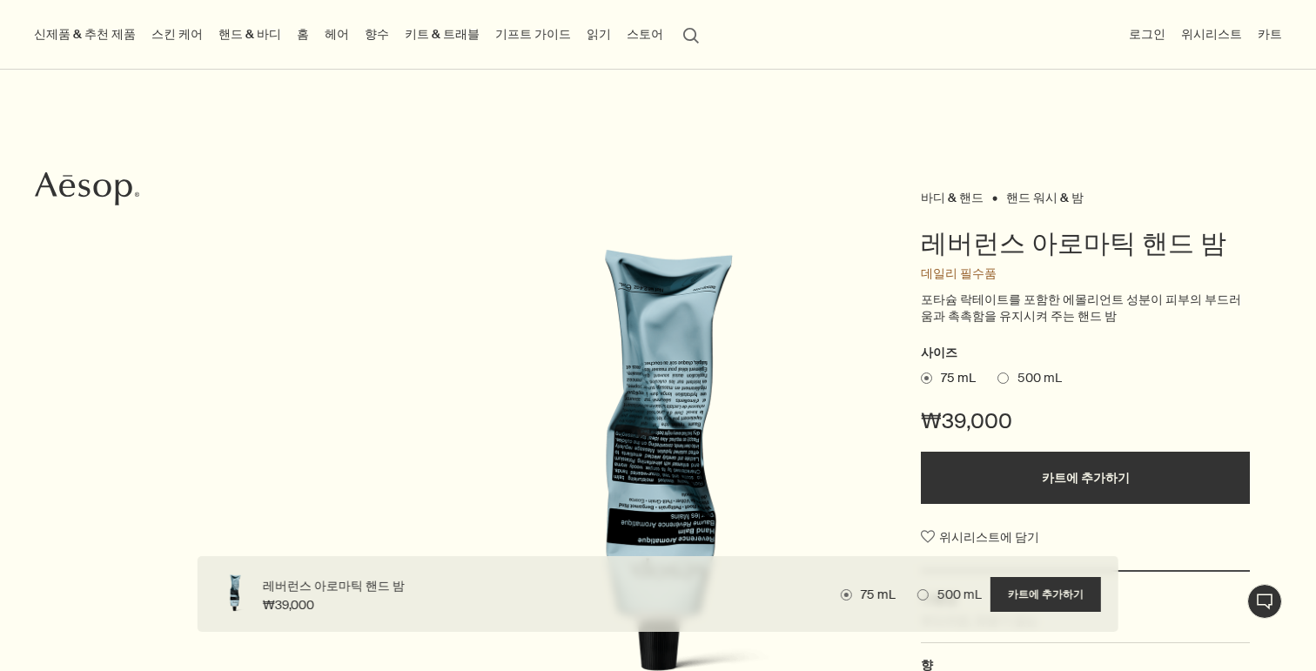
scroll to position [0, 0]
